Goal: Find specific page/section: Find specific page/section

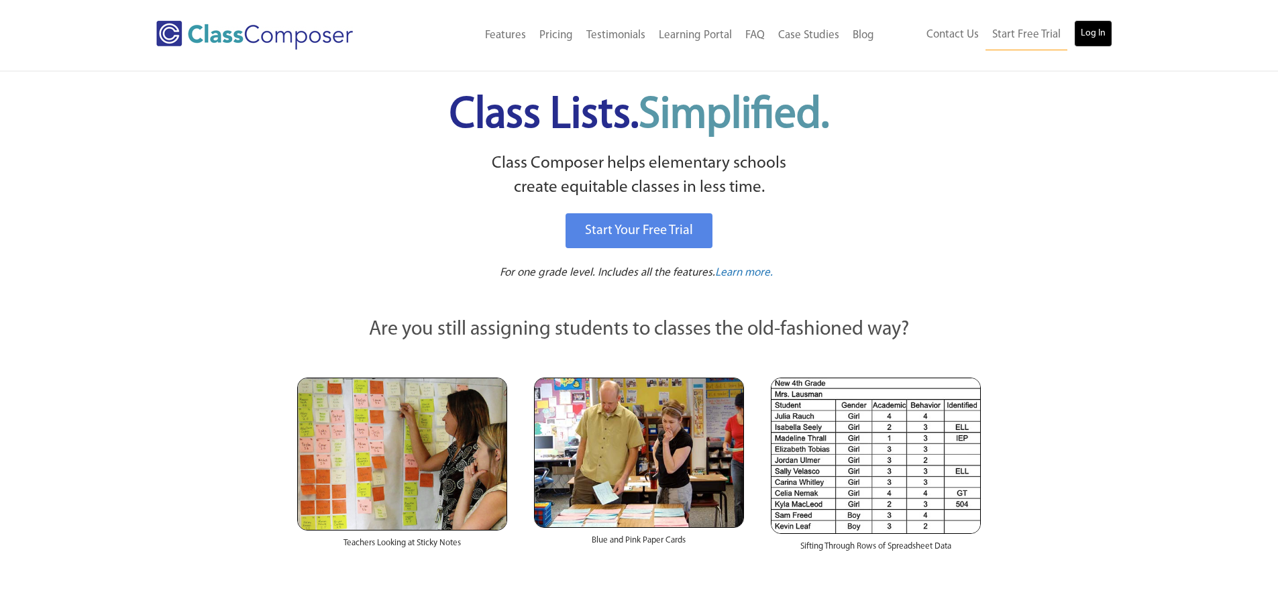
click at [1078, 37] on link "Log In" at bounding box center [1093, 33] width 38 height 27
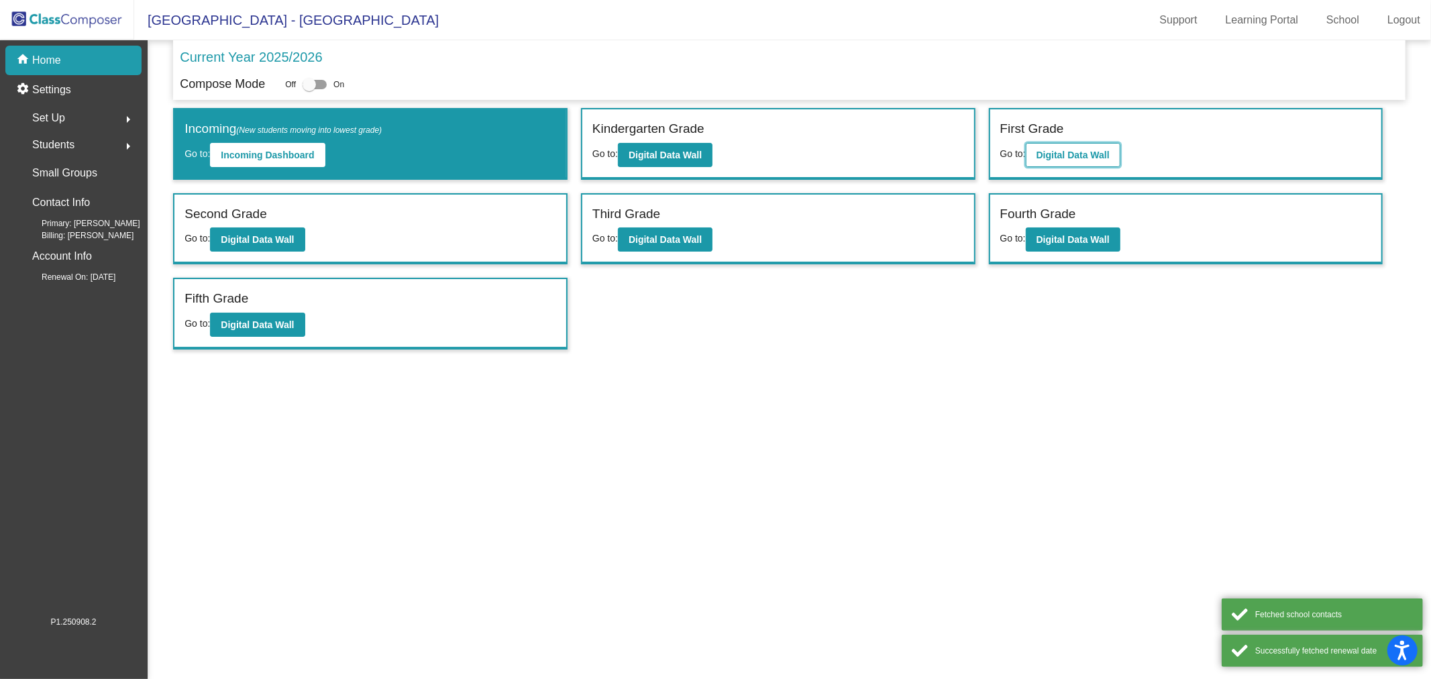
click at [1091, 157] on b "Digital Data Wall" at bounding box center [1073, 155] width 73 height 11
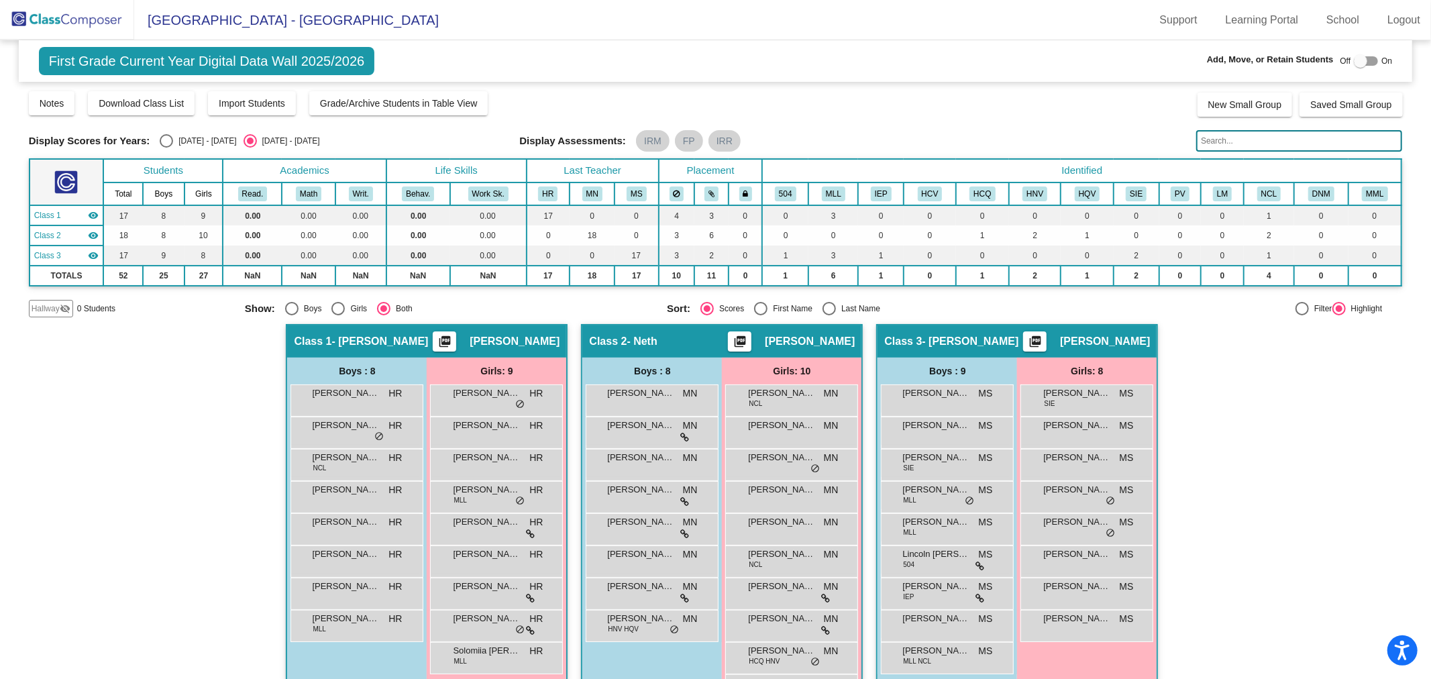
click at [115, 21] on img at bounding box center [67, 20] width 134 height 40
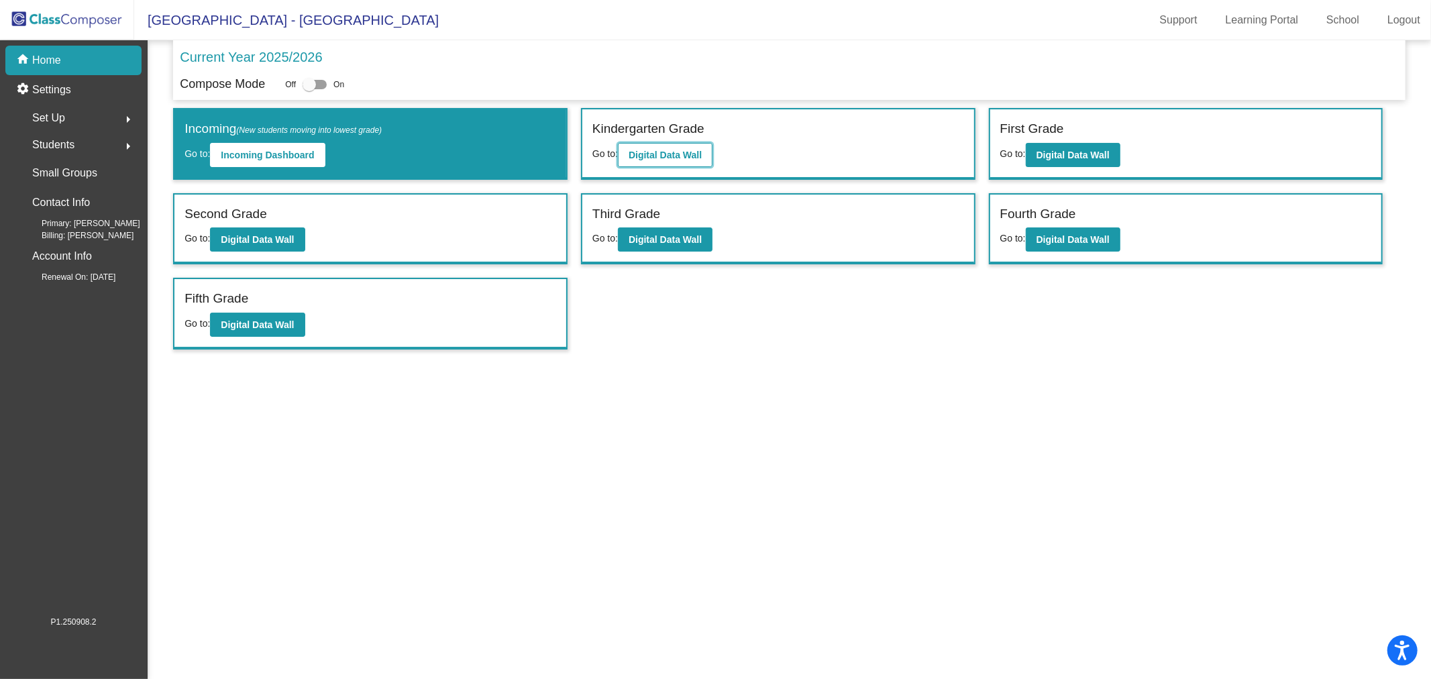
click at [649, 155] on b "Digital Data Wall" at bounding box center [665, 155] width 73 height 11
